Goal: Information Seeking & Learning: Learn about a topic

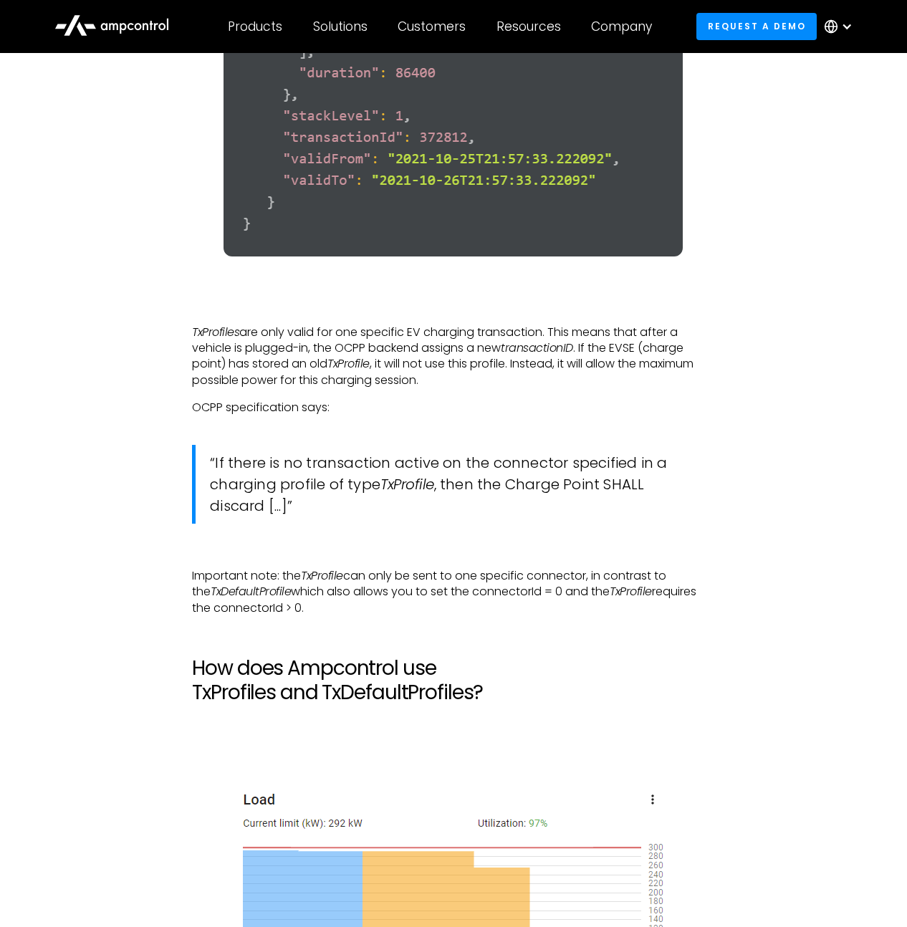
scroll to position [4523, 0]
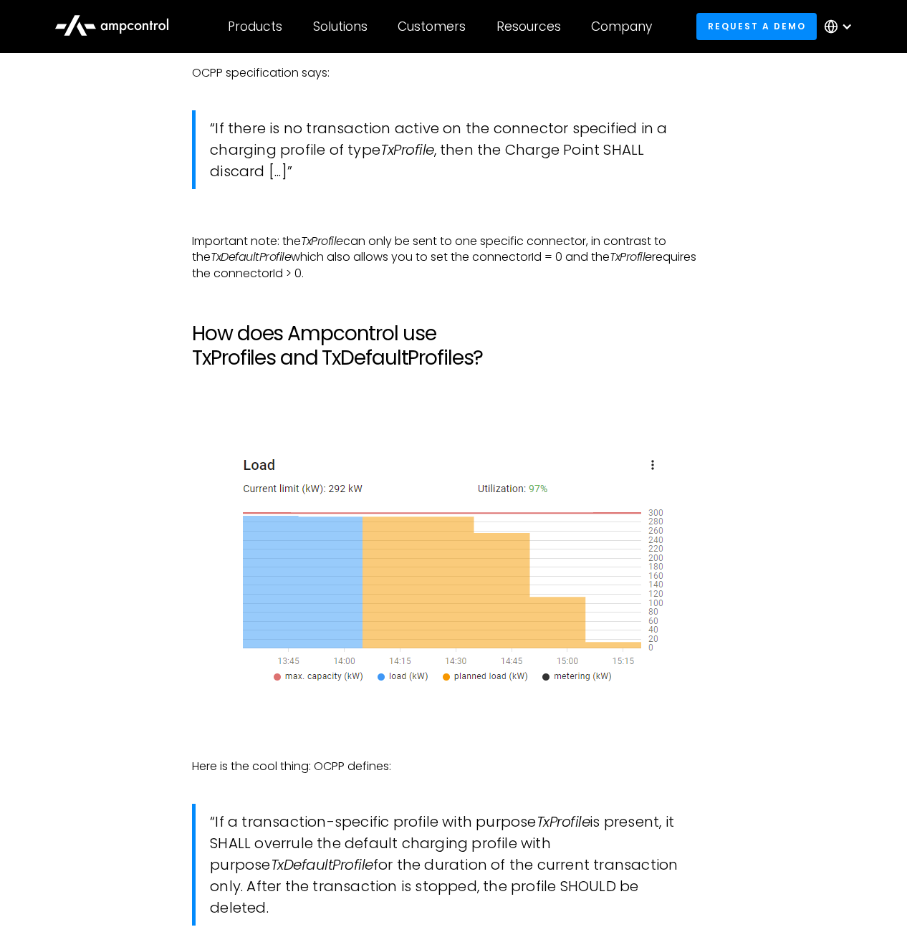
click at [293, 352] on h2 "How does Ampcontrol use TxProfiles and TxDefaultProfiles?" at bounding box center [453, 346] width 522 height 48
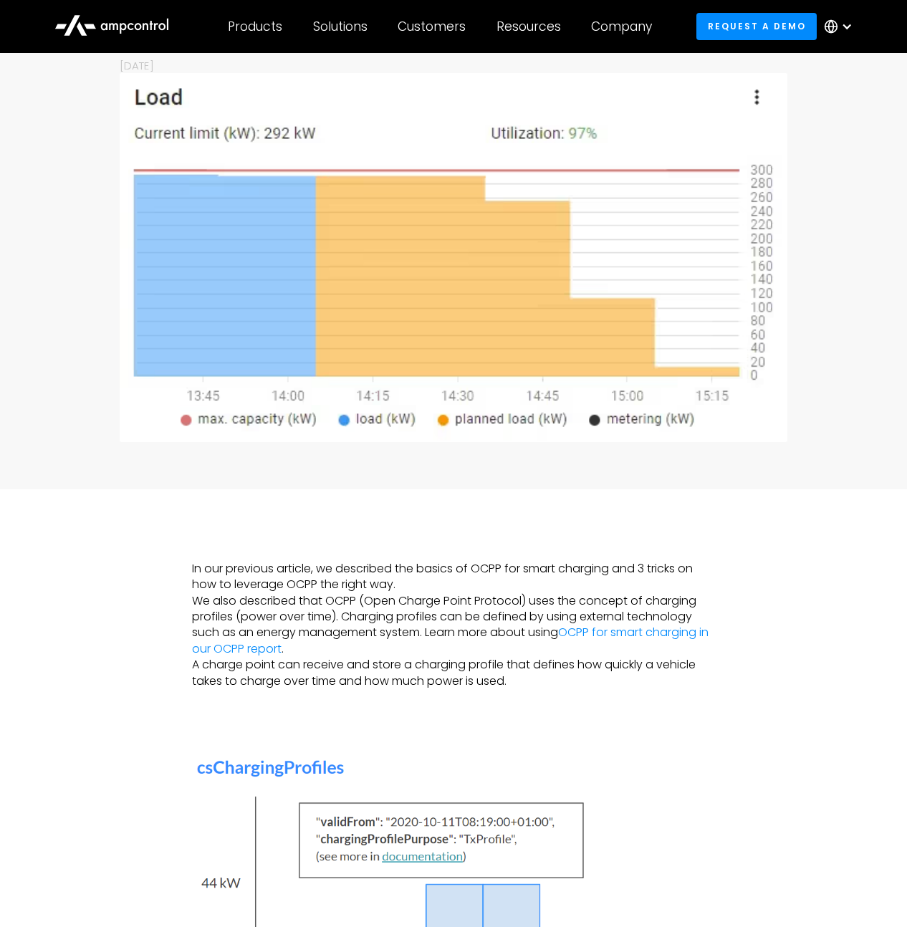
scroll to position [0, 0]
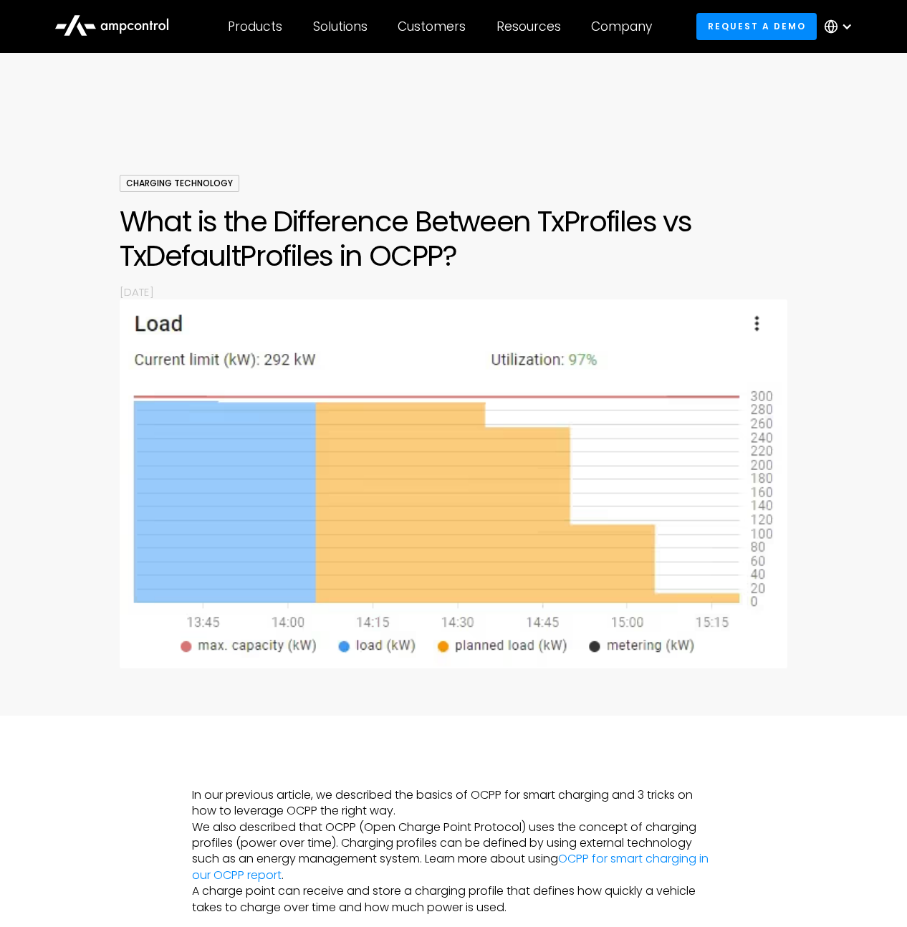
click at [282, 245] on h1 "What is the Difference Between TxProfiles vs TxDefaultProfiles in OCPP?" at bounding box center [454, 238] width 668 height 69
click at [799, 137] on div at bounding box center [453, 132] width 907 height 86
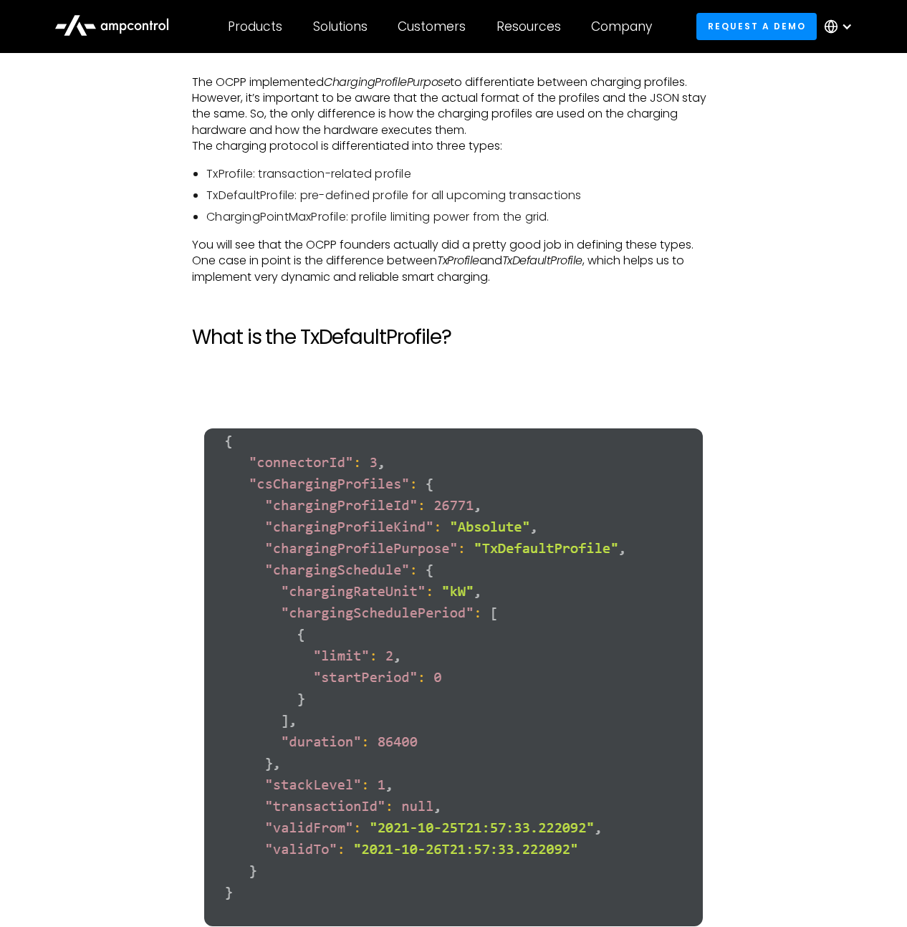
scroll to position [2174, 0]
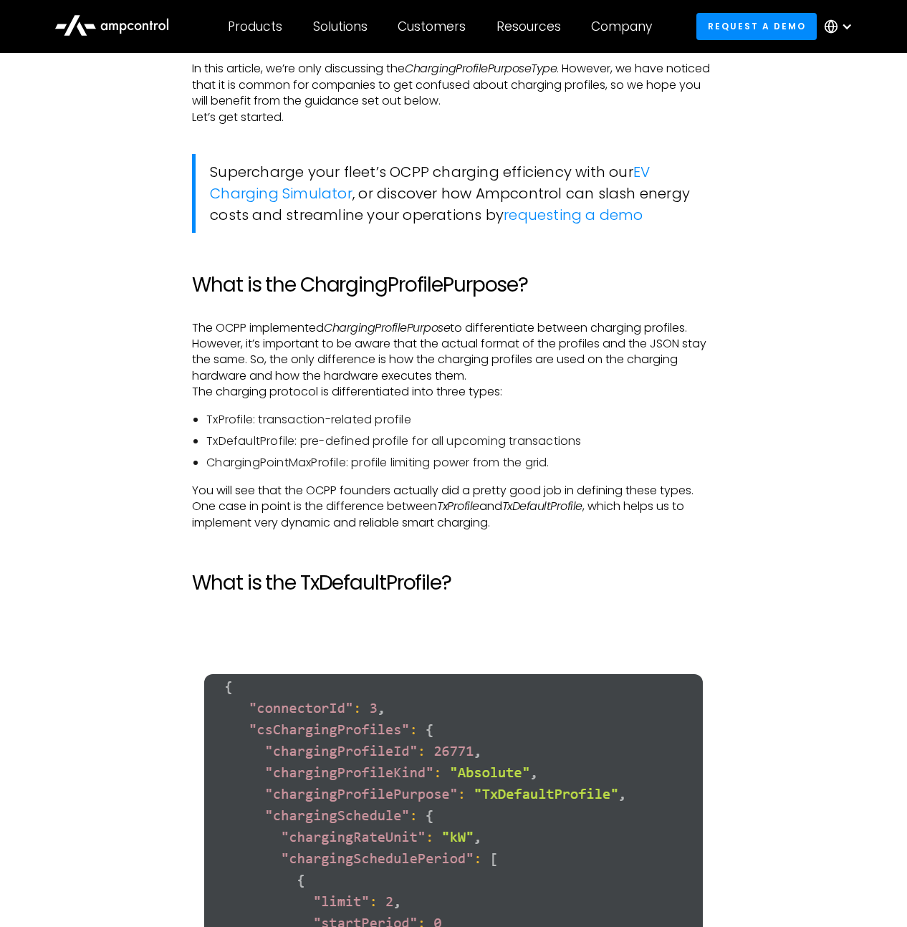
click at [591, 495] on p "You will see that the OCPP founders actually did a pretty good job in defining …" at bounding box center [453, 507] width 522 height 48
click at [536, 575] on h2 "What is the TxDefaultProfile?" at bounding box center [453, 583] width 522 height 24
click at [226, 586] on h2 "What is the TxDefaultProfile?" at bounding box center [453, 583] width 522 height 24
drag, startPoint x: 194, startPoint y: 583, endPoint x: 479, endPoint y: 583, distance: 285.2
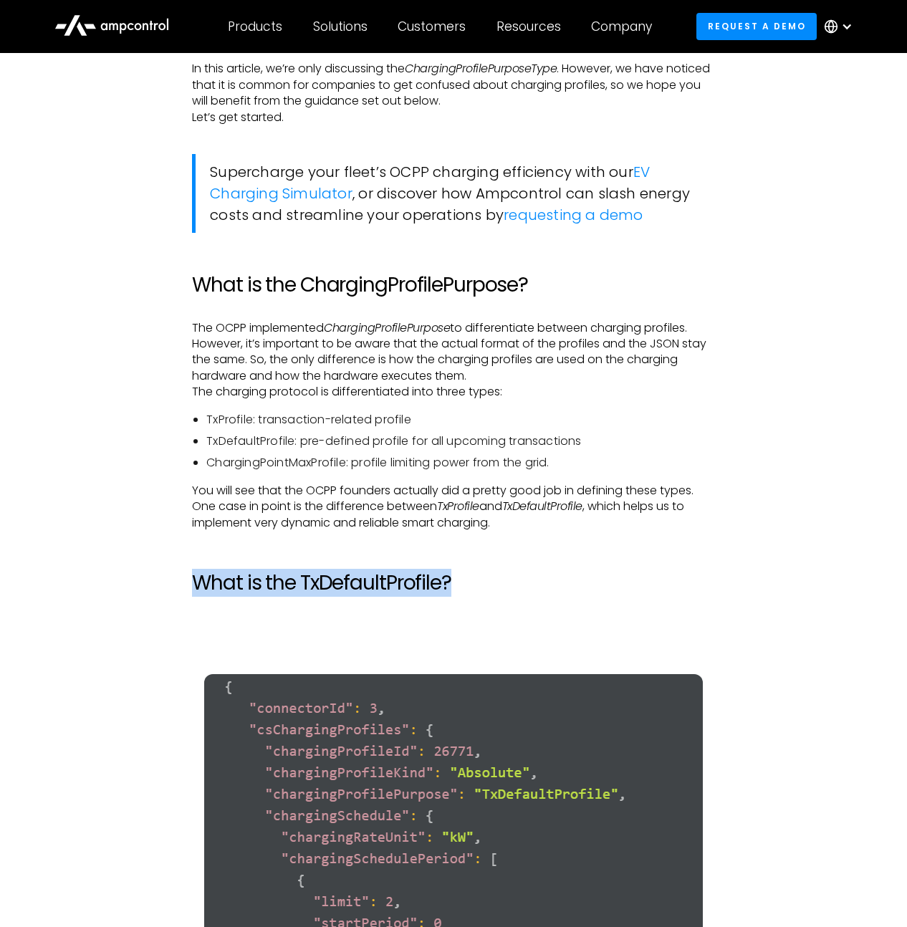
click at [480, 583] on h2 "What is the TxDefaultProfile?" at bounding box center [453, 583] width 522 height 24
copy h2 "What is the TxDefaultProfile?"
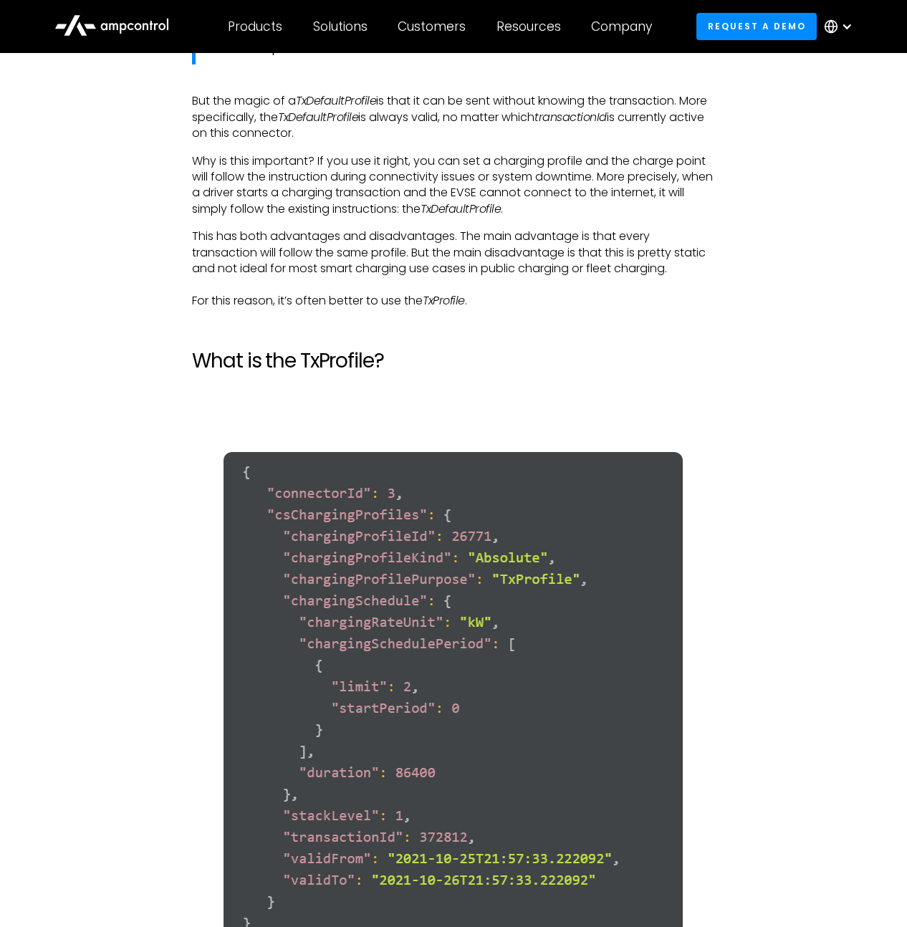
scroll to position [3546, 0]
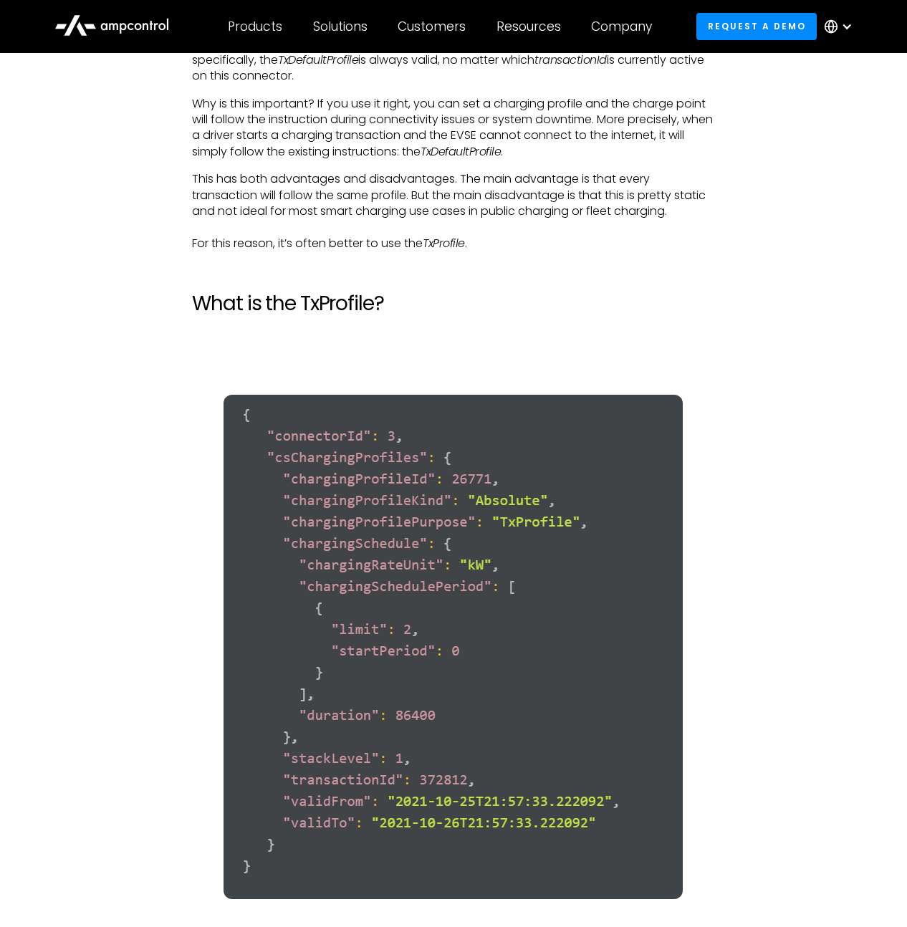
click at [326, 298] on h2 "What is the TxProfile?" at bounding box center [453, 304] width 522 height 24
copy h2 "What is the TxProfile?"
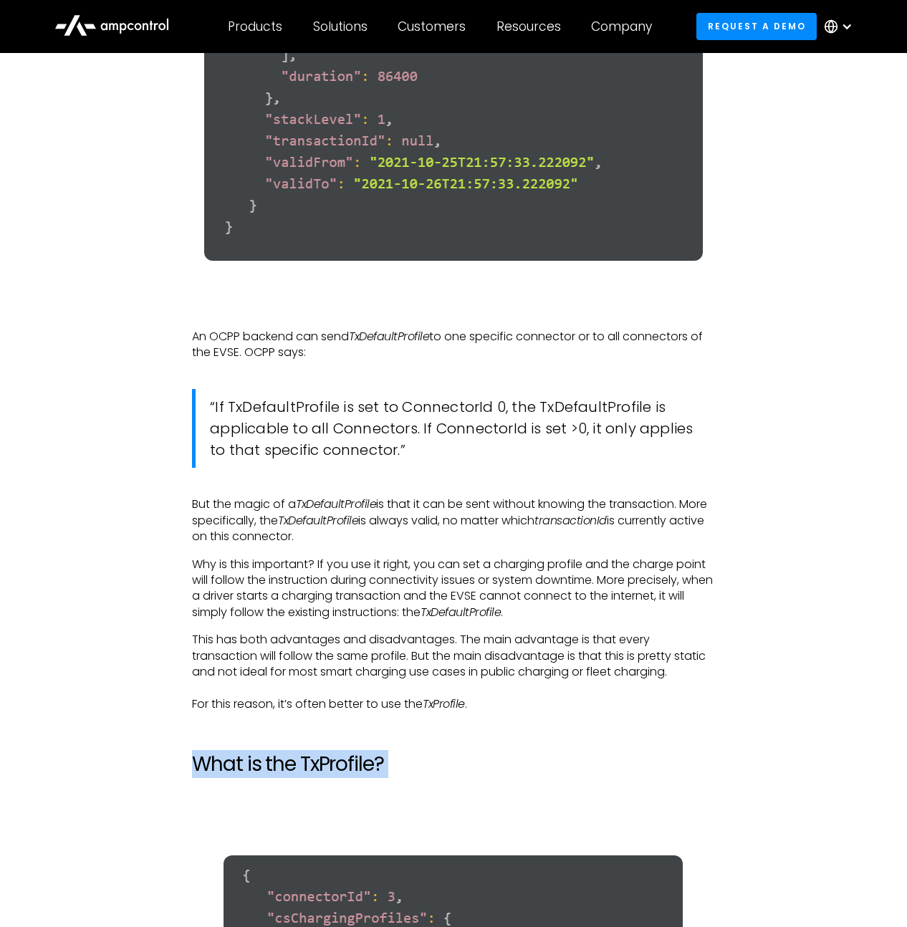
scroll to position [3047, 0]
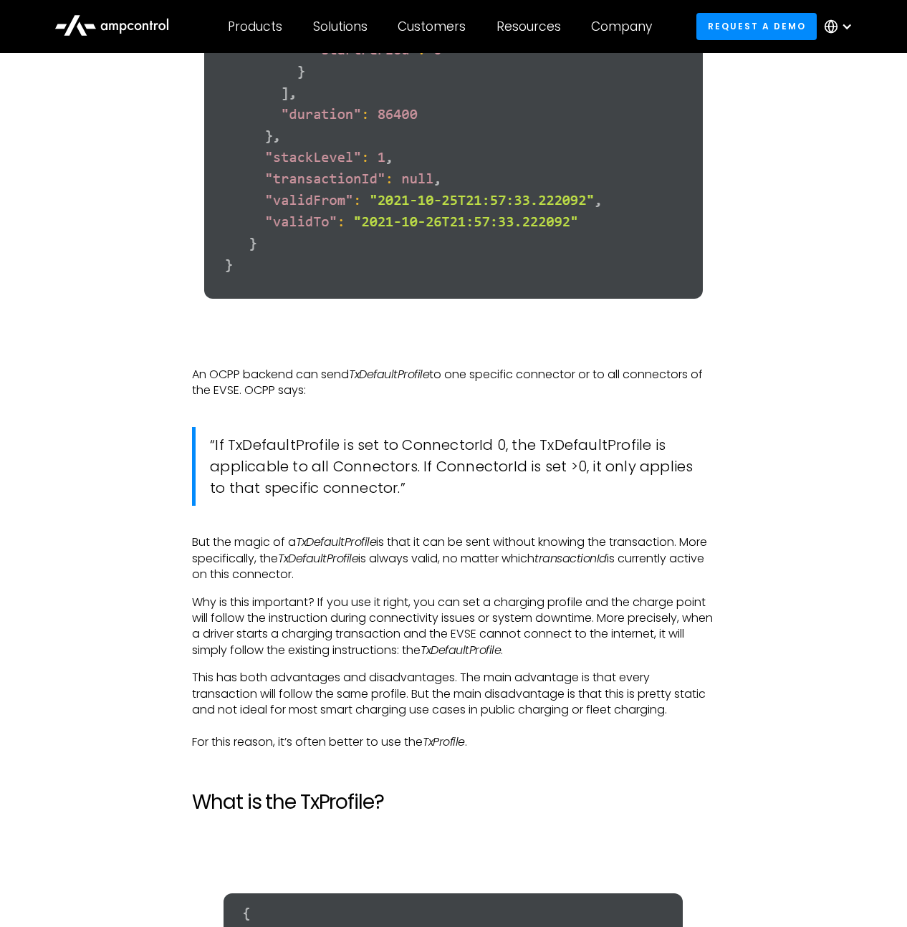
click at [330, 407] on div "In our previous article, we described the basics of OCPP for smart charging and…" at bounding box center [453, 160] width 522 height 4841
click at [259, 563] on p "But the magic of a TxDefaultProfile is that it can be sent without knowing the …" at bounding box center [453, 558] width 522 height 48
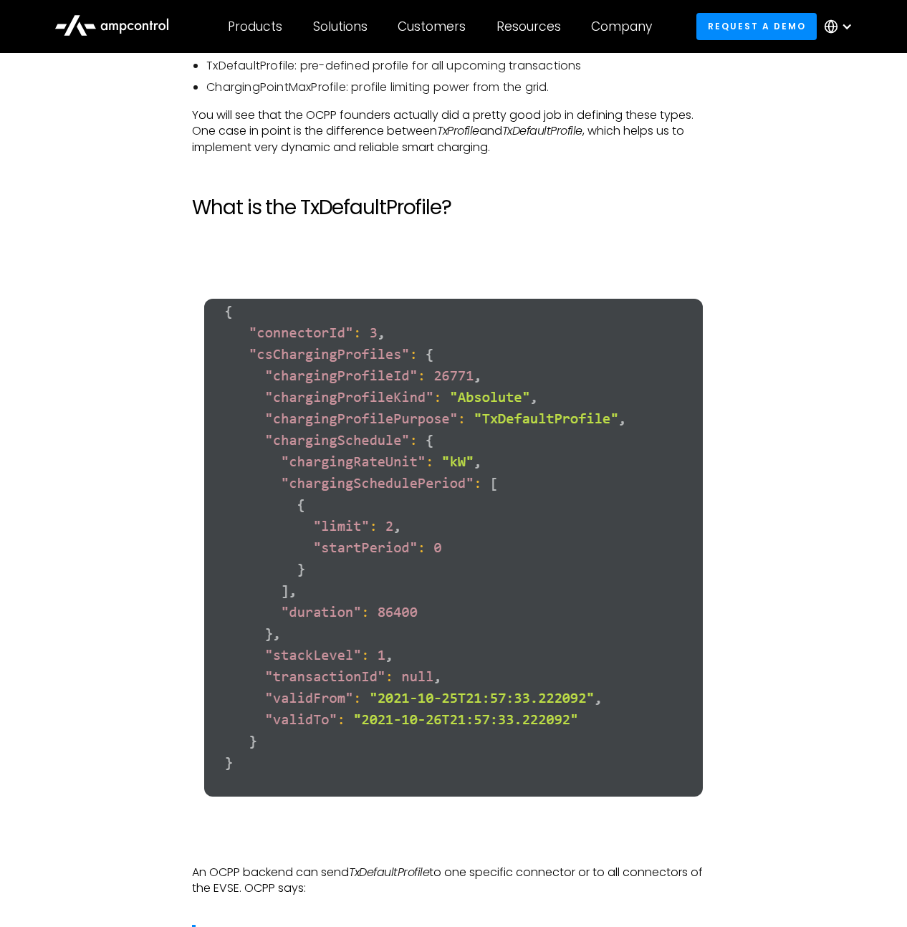
scroll to position [2312, 0]
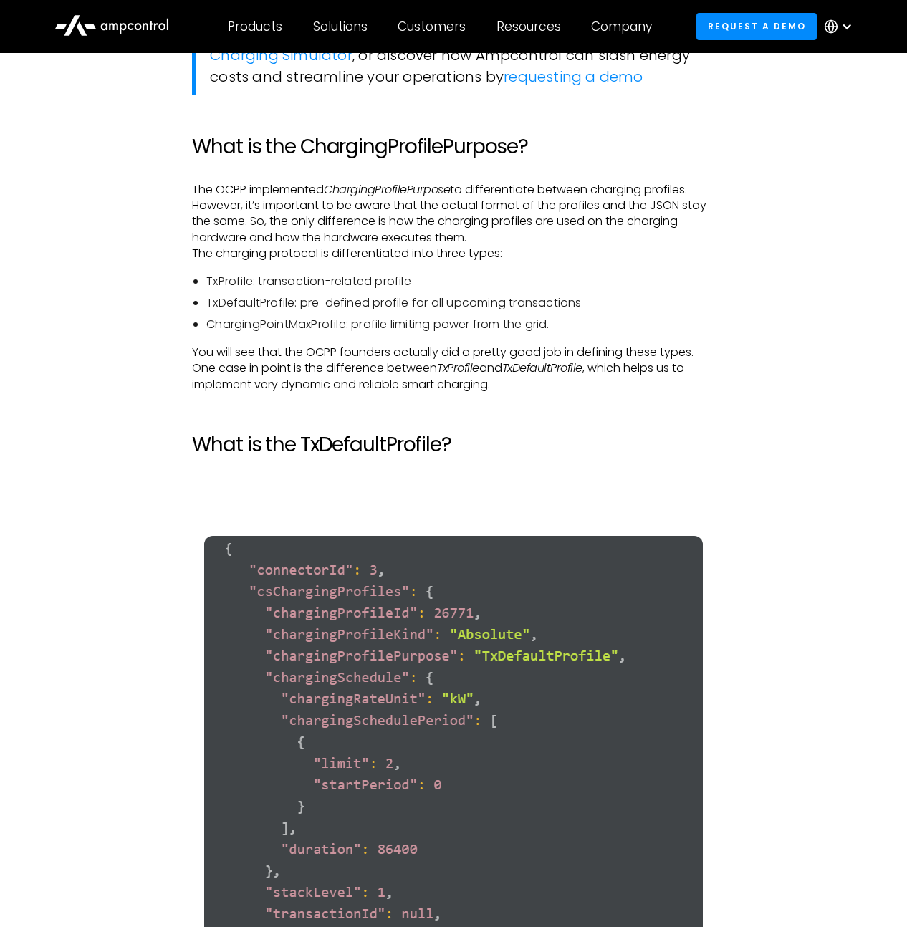
click at [357, 301] on li "TxDefaultProfile: pre-defined profile for all upcoming transactions" at bounding box center [460, 303] width 508 height 16
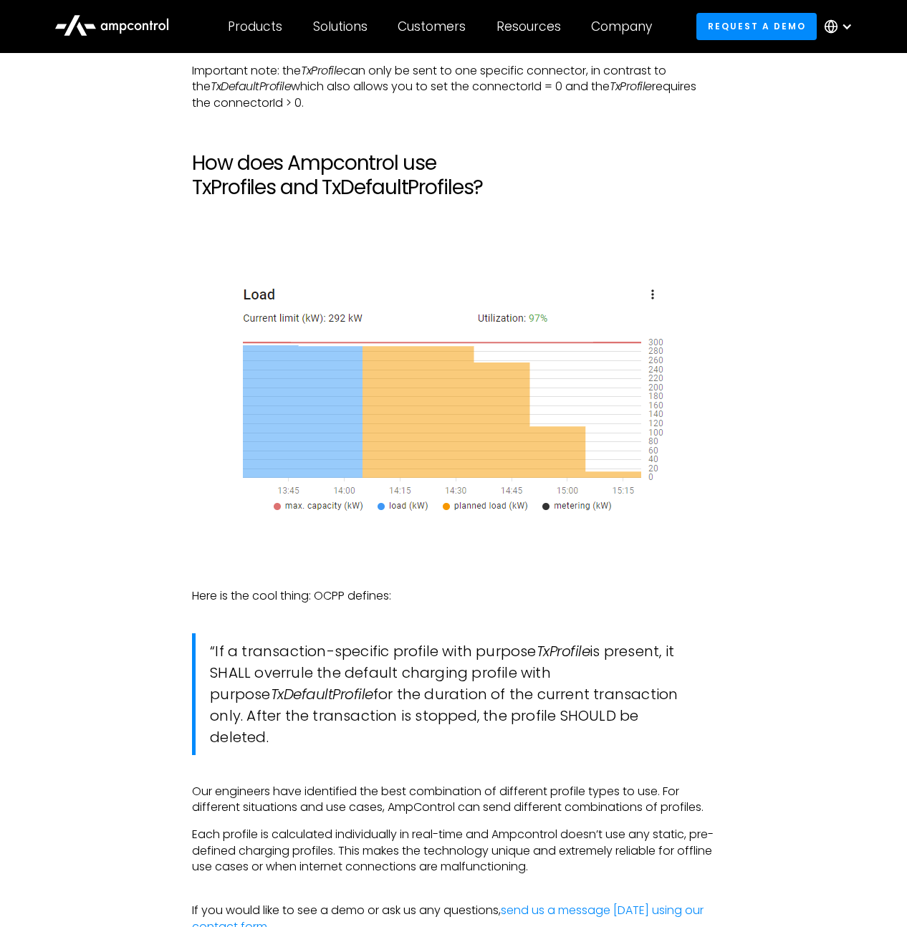
scroll to position [4682, 0]
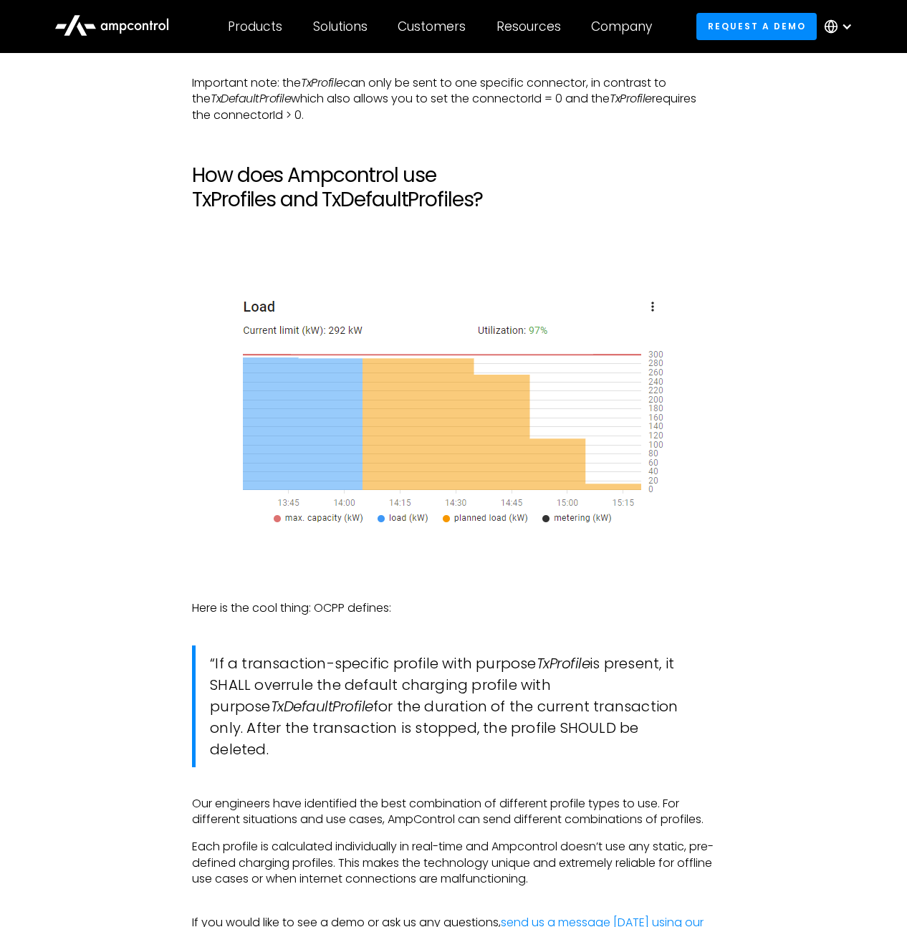
click at [201, 194] on h2 "How does Ampcontrol use TxProfiles and TxDefaultProfiles?" at bounding box center [453, 187] width 522 height 48
drag, startPoint x: 193, startPoint y: 201, endPoint x: 492, endPoint y: 201, distance: 298.8
click at [493, 201] on h2 "How does Ampcontrol use TxProfiles and TxDefaultProfiles?" at bounding box center [453, 187] width 522 height 48
copy h2 "TxProfiles and TxDefaultProfiles?"
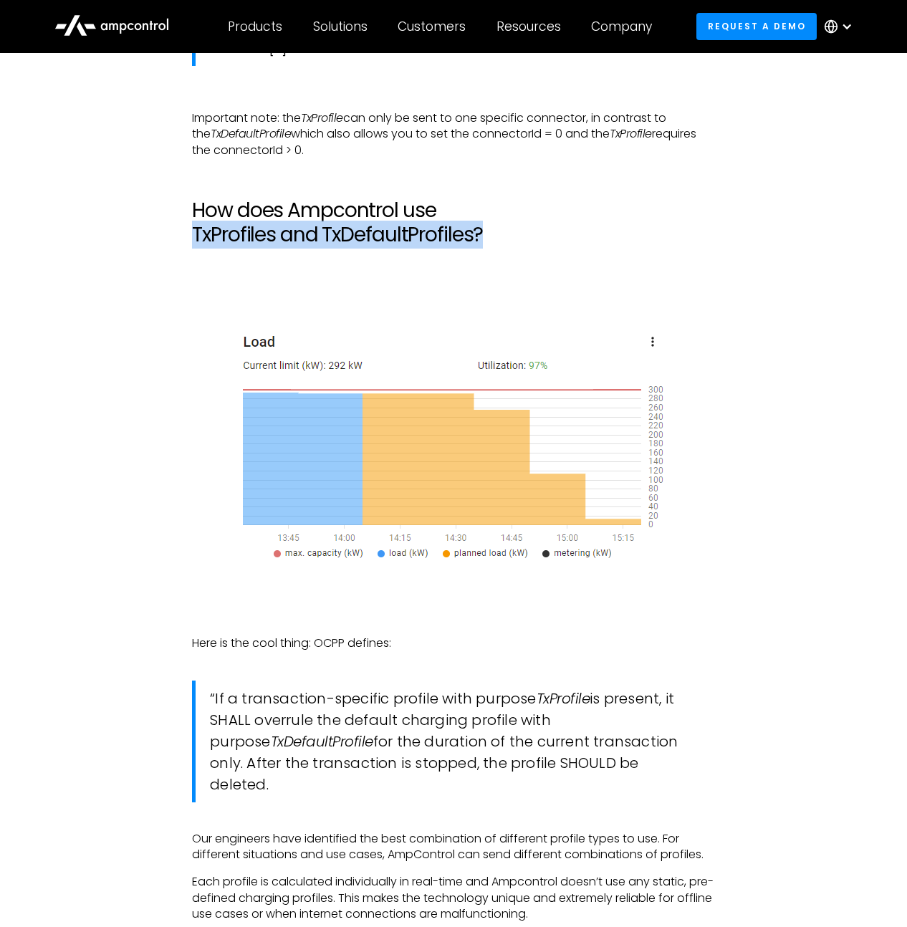
scroll to position [5116, 0]
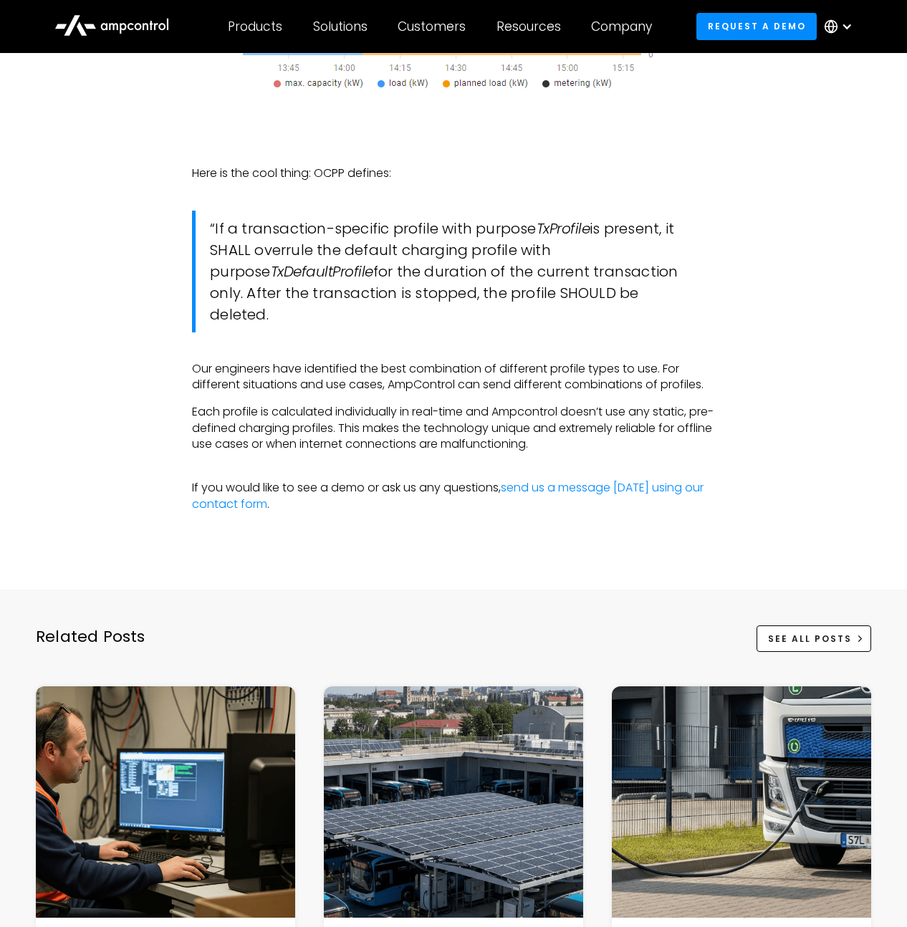
click at [370, 361] on p "Our engineers have identified the best combination of different profile types t…" at bounding box center [453, 377] width 522 height 32
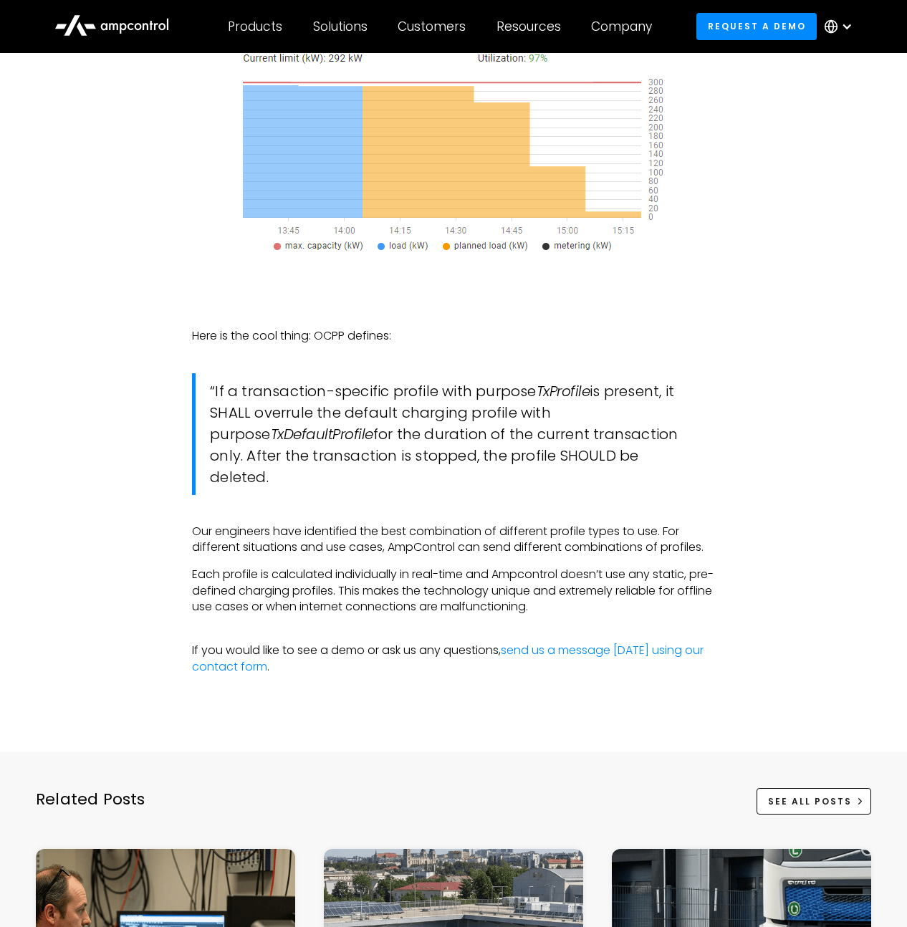
scroll to position [4686, 0]
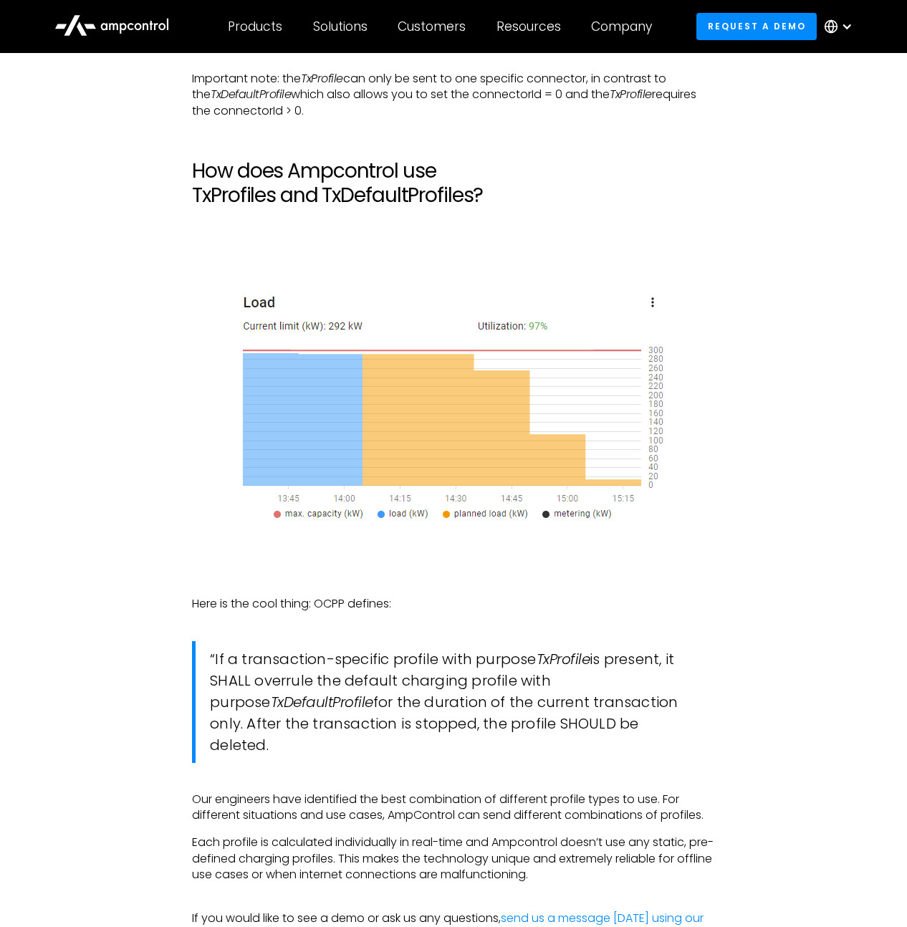
click at [257, 191] on h2 "How does Ampcontrol use TxProfiles and TxDefaultProfiles?" at bounding box center [453, 183] width 522 height 48
copy h2 "TxProfiles and TxDefaultProfiles"
drag, startPoint x: 194, startPoint y: 198, endPoint x: 474, endPoint y: 199, distance: 279.4
click at [474, 199] on h2 "How does Ampcontrol use TxProfiles and TxDefaultProfiles?" at bounding box center [453, 183] width 522 height 48
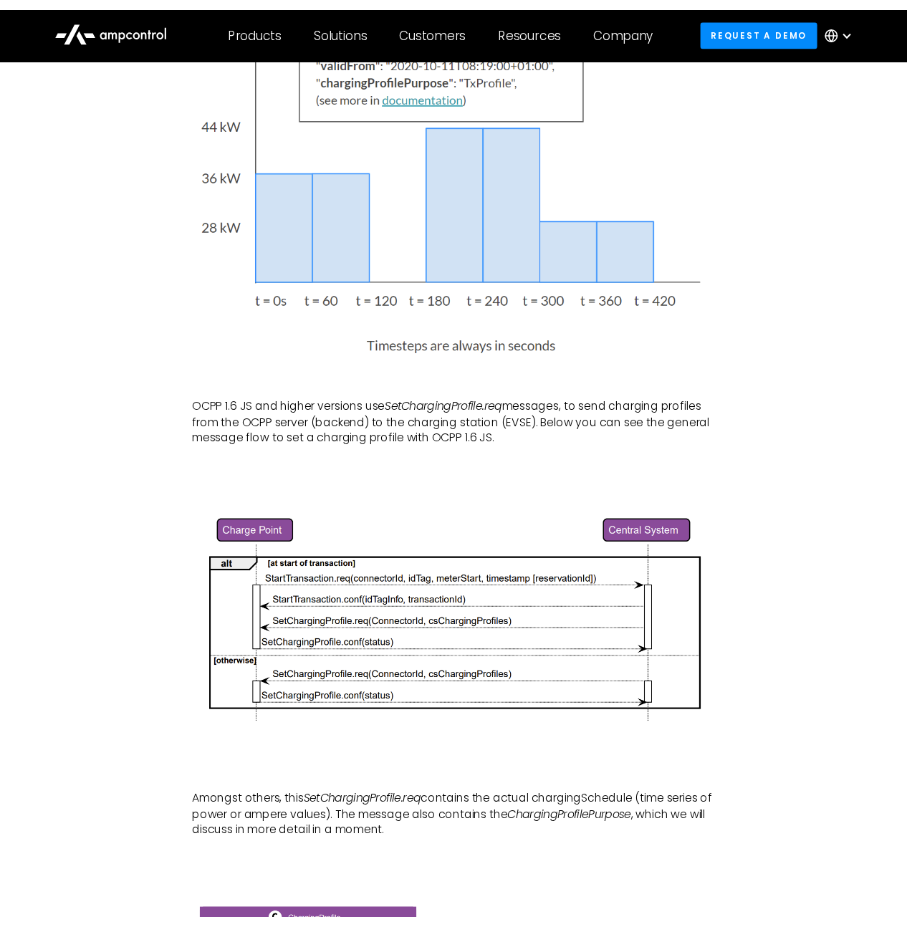
scroll to position [992, 0]
